Goal: Task Accomplishment & Management: Manage account settings

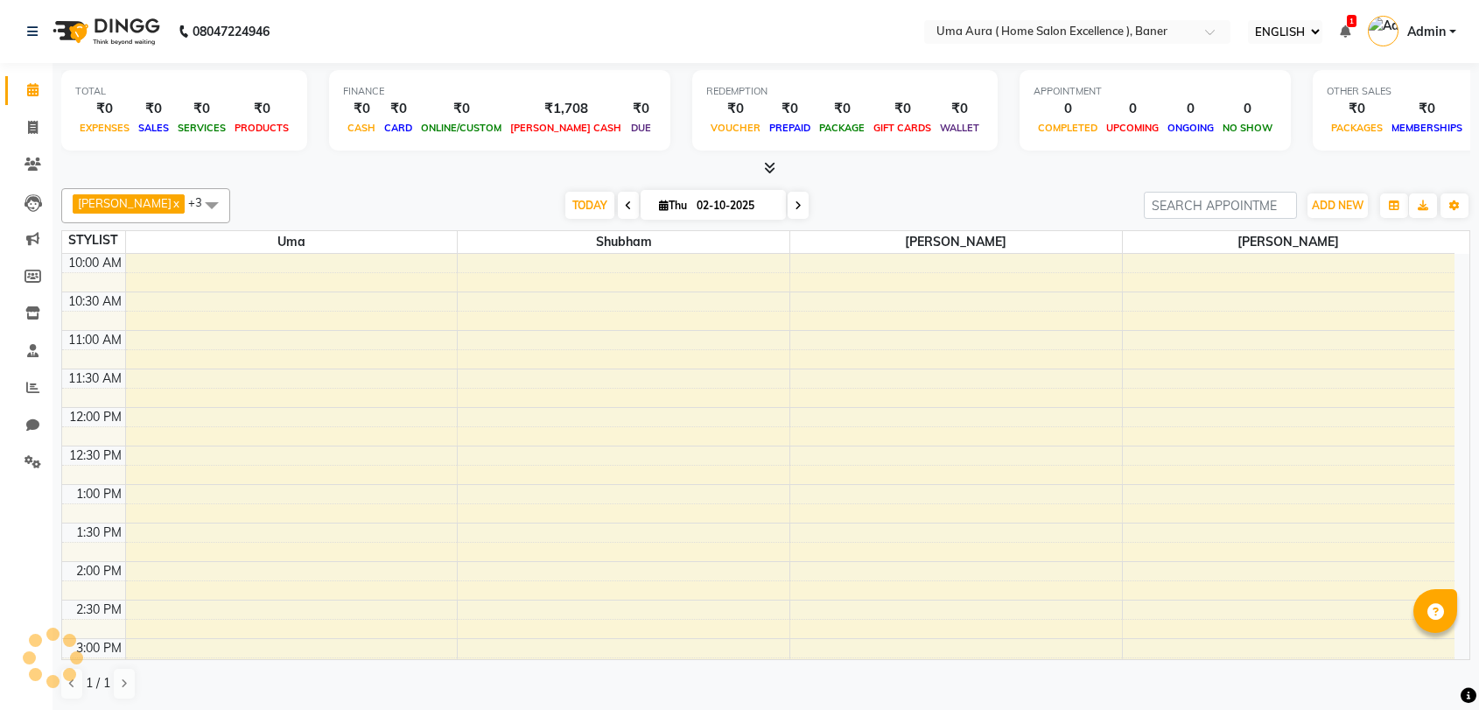
select select "ec"
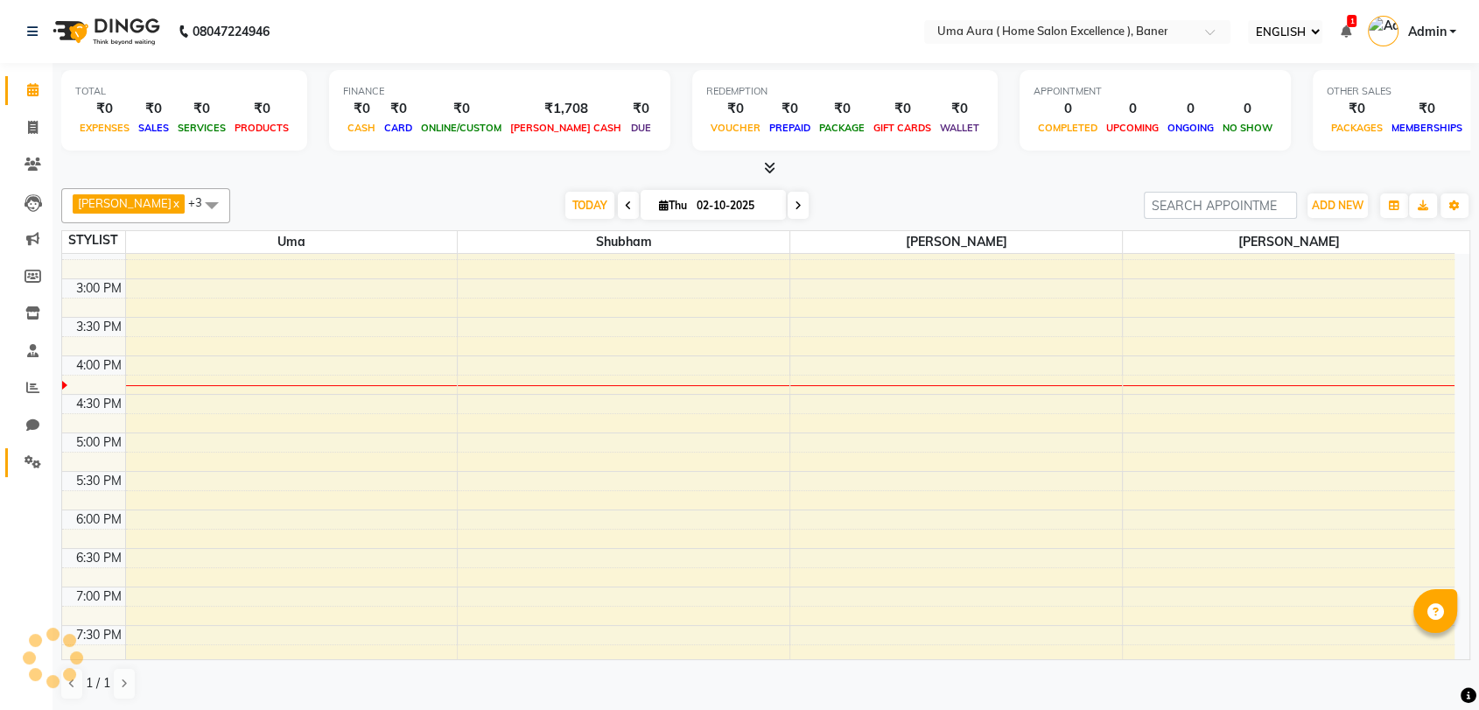
click at [33, 477] on link "SETTINGS" at bounding box center [26, 462] width 42 height 29
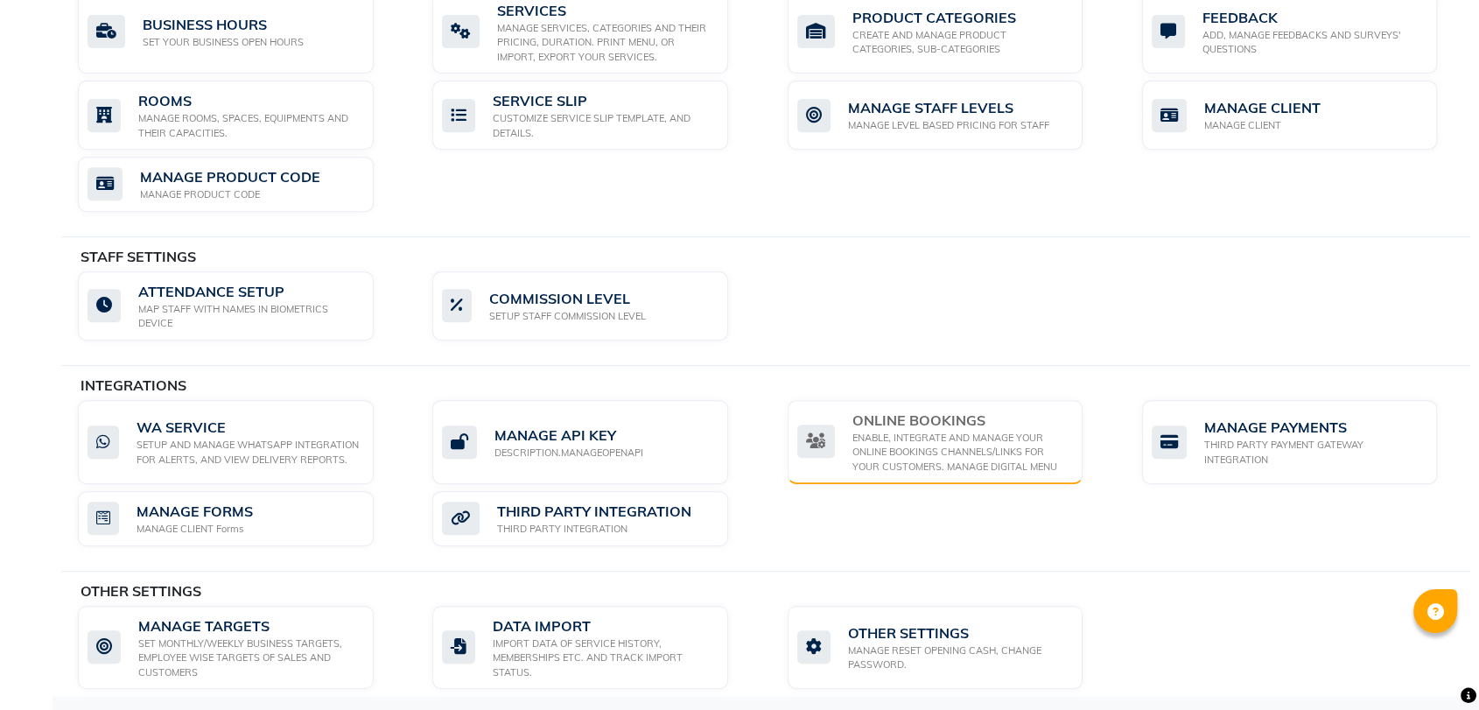
scroll to position [727, 0]
click at [929, 471] on div "ONLINE BOOKINGS ENABLE, INTEGRATE AND MANAGE YOUR ONLINE BOOKINGS CHANNELS/LINK…" at bounding box center [936, 441] width 296 height 85
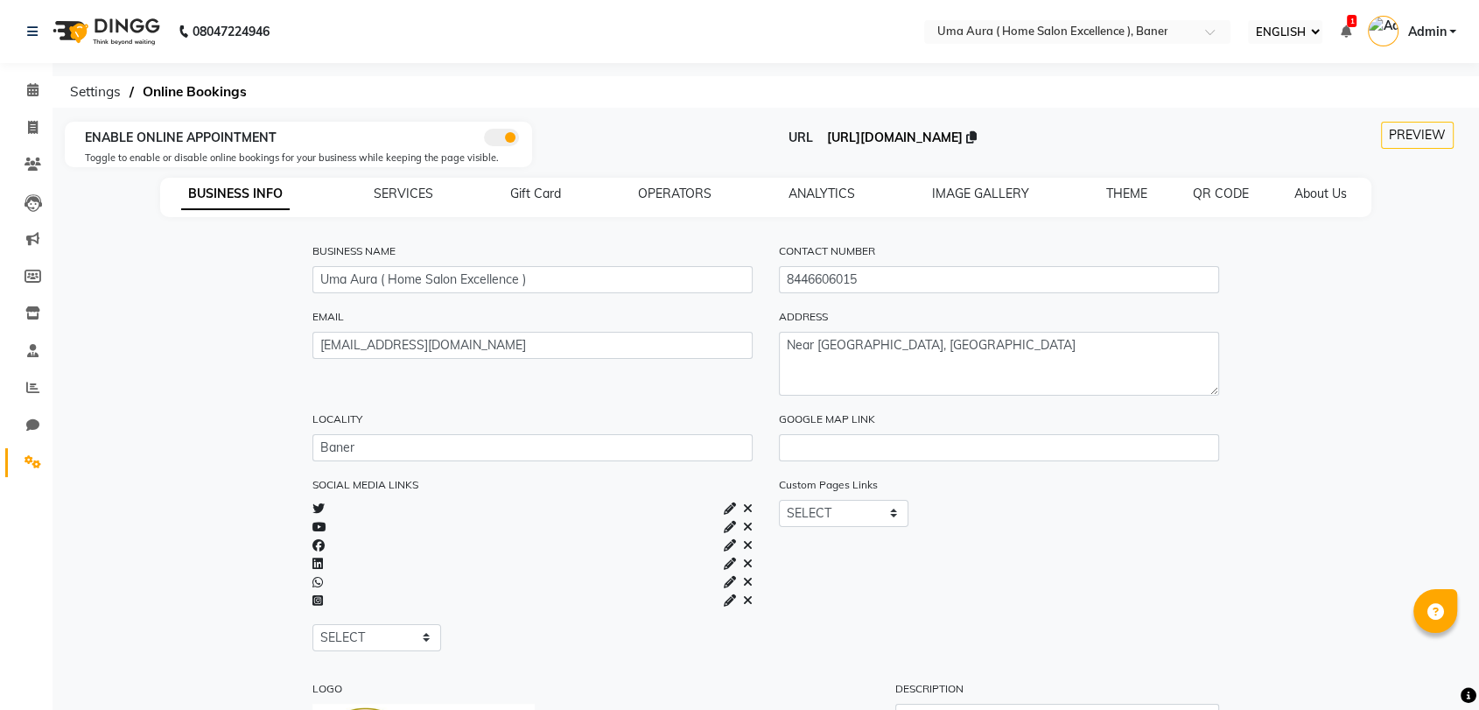
click at [908, 137] on span "[URL][DOMAIN_NAME]" at bounding box center [895, 138] width 136 height 16
